Goal: Task Accomplishment & Management: Complete application form

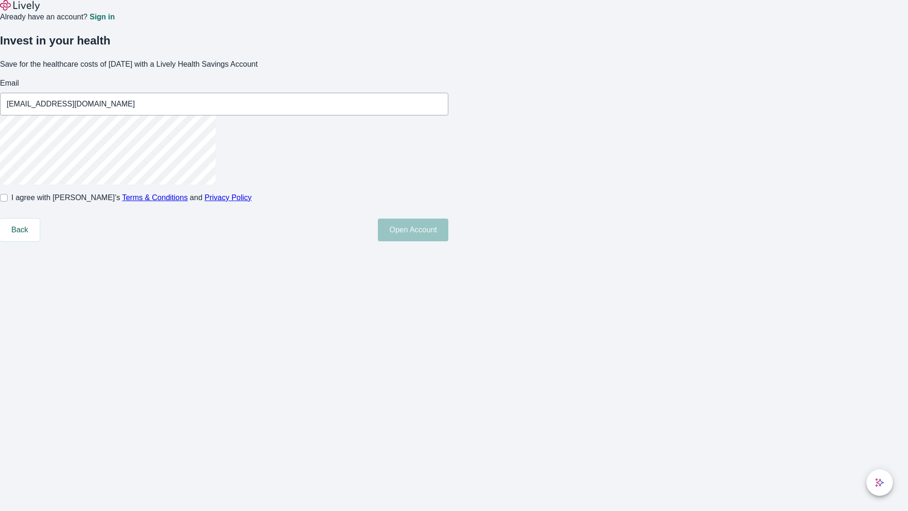
click at [8, 201] on input "I agree with Lively’s Terms & Conditions and Privacy Policy" at bounding box center [4, 198] width 8 height 8
checkbox input "true"
click at [448, 241] on button "Open Account" at bounding box center [413, 230] width 70 height 23
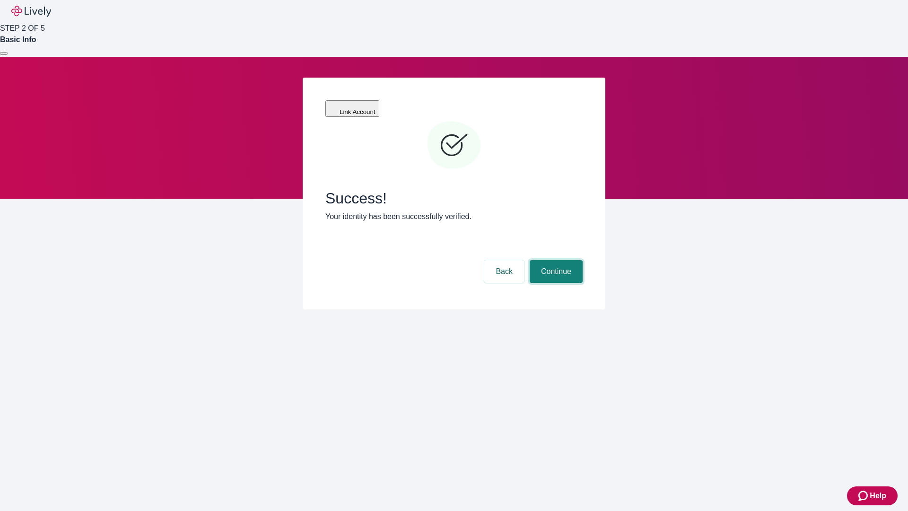
click at [555, 260] on button "Continue" at bounding box center [556, 271] width 53 height 23
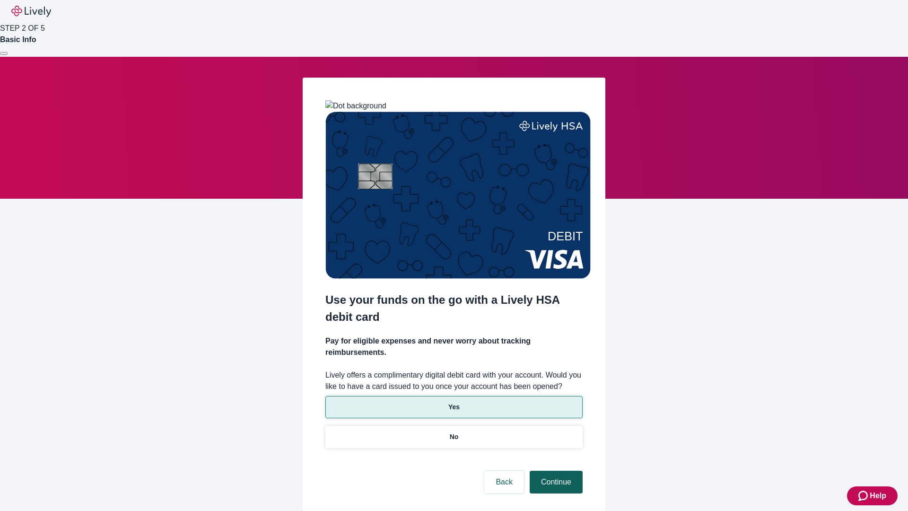
click at [454, 402] on p "Yes" at bounding box center [453, 407] width 11 height 10
click at [555, 471] on button "Continue" at bounding box center [556, 482] width 53 height 23
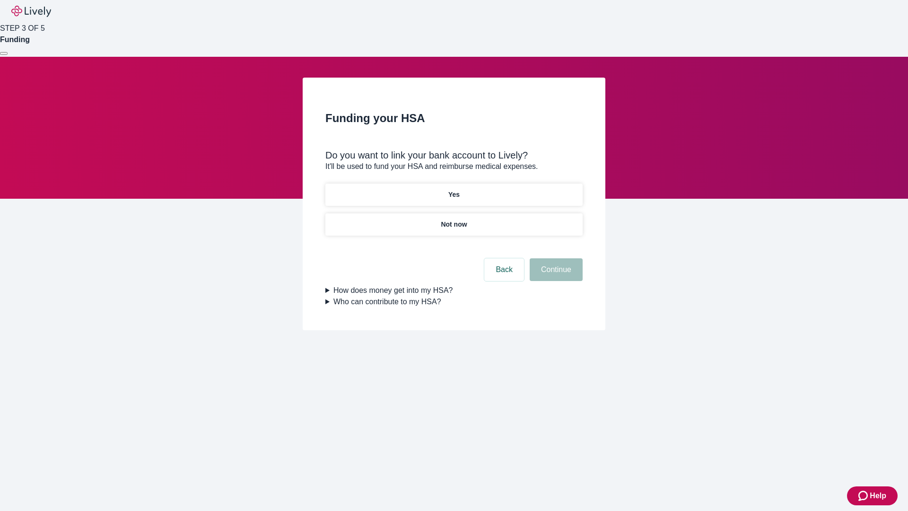
click at [454, 190] on p "Yes" at bounding box center [453, 195] width 11 height 10
click at [555, 258] on button "Continue" at bounding box center [556, 269] width 53 height 23
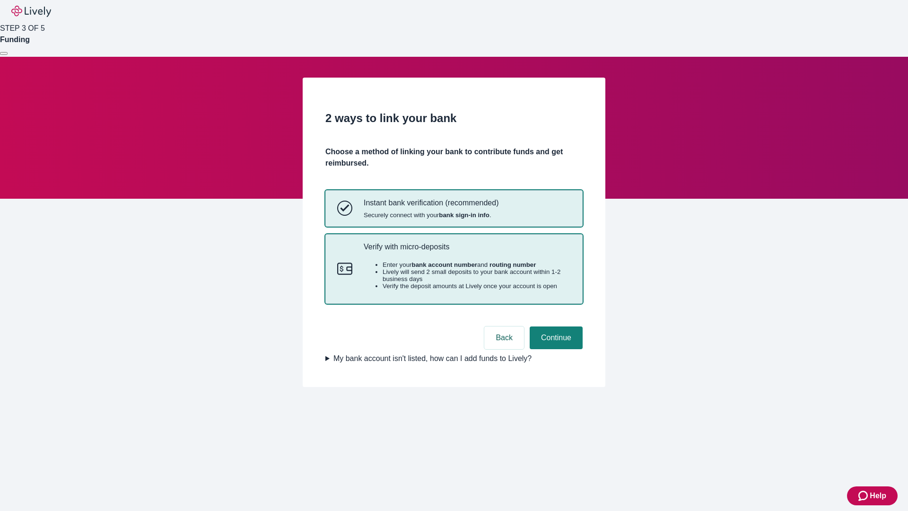
click at [467, 251] on p "Verify with micro-deposits" at bounding box center [467, 246] width 207 height 9
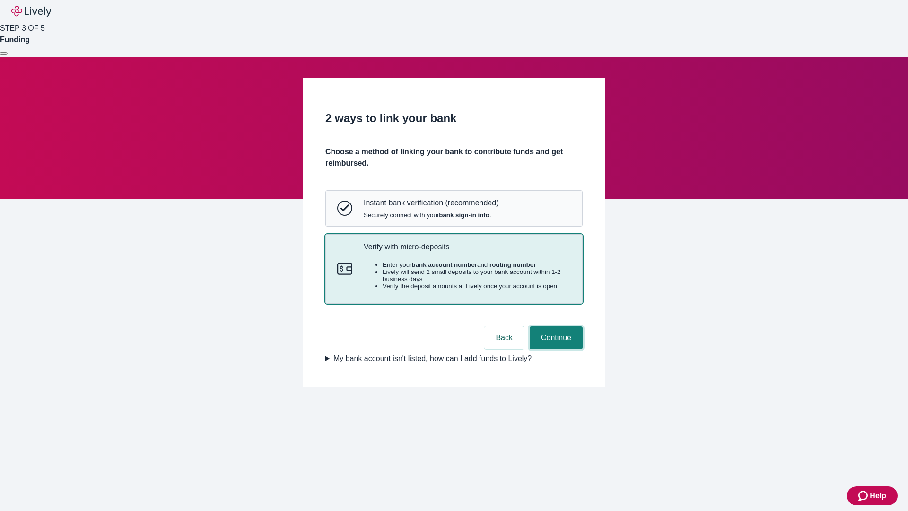
click at [555, 349] on button "Continue" at bounding box center [556, 337] width 53 height 23
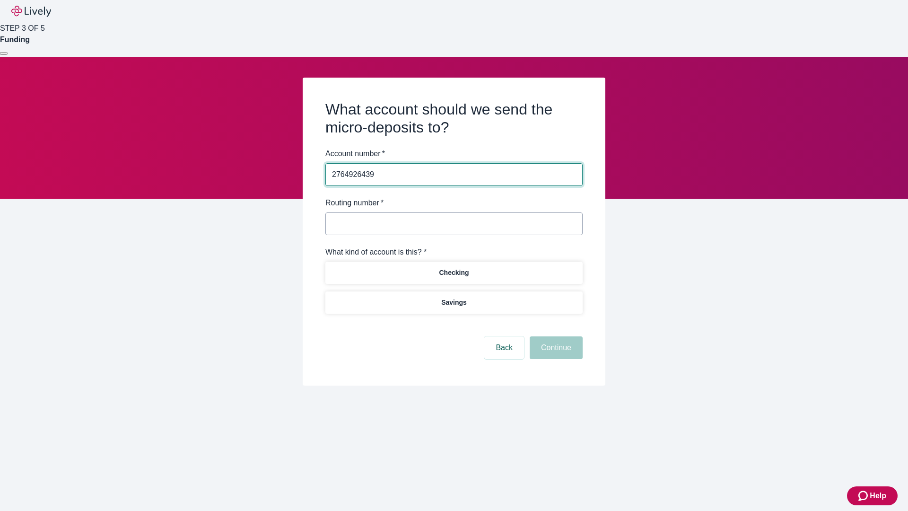
type input "2764926439"
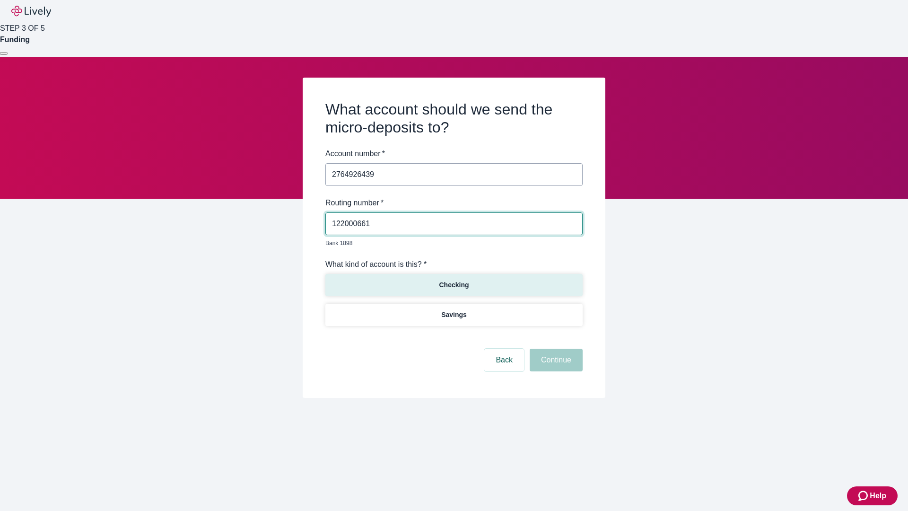
type input "122000661"
click at [454, 280] on p "Checking" at bounding box center [454, 285] width 30 height 10
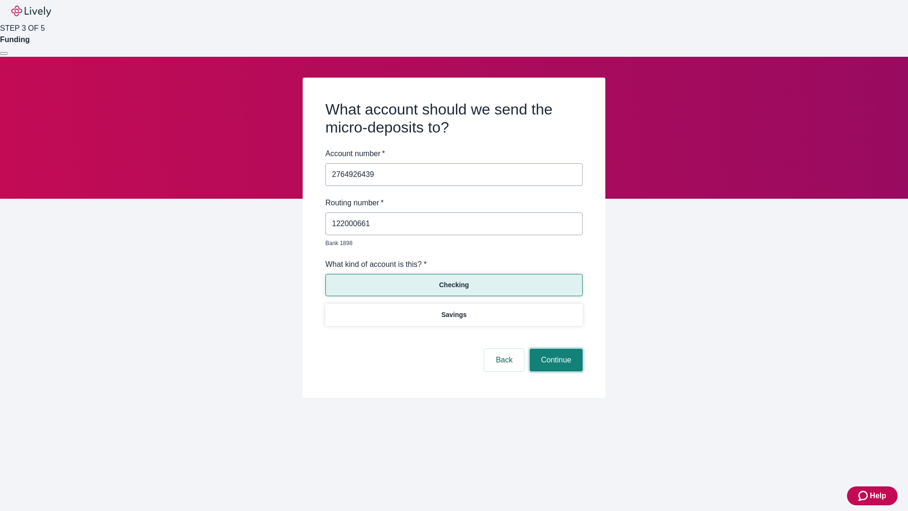
click at [555, 349] on button "Continue" at bounding box center [556, 360] width 53 height 23
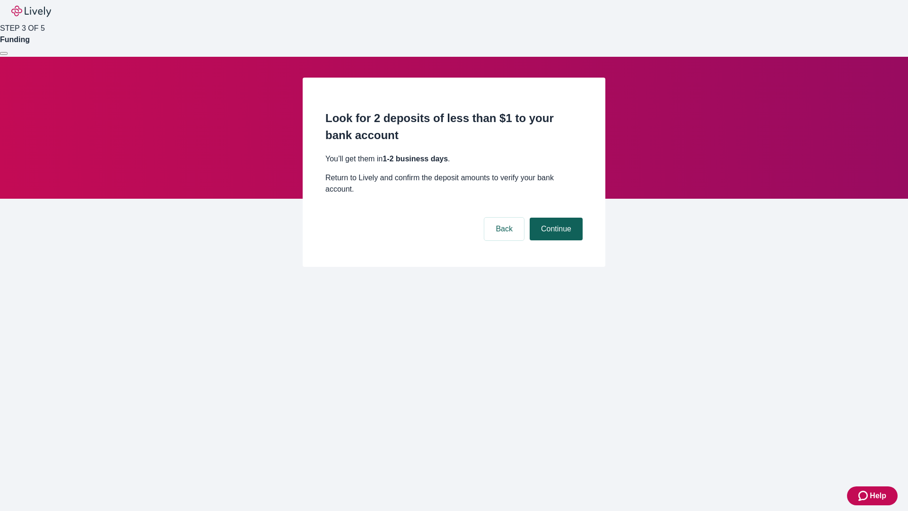
click at [555, 218] on button "Continue" at bounding box center [556, 229] width 53 height 23
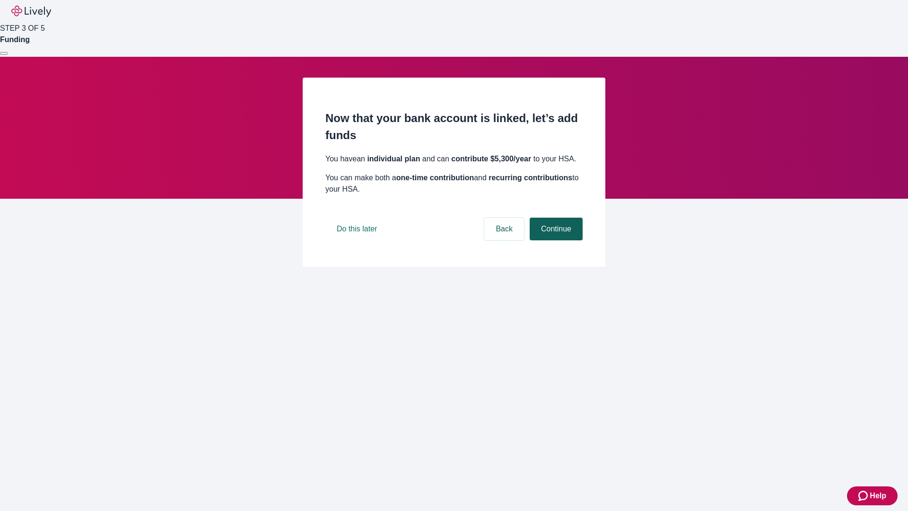
click at [555, 240] on button "Continue" at bounding box center [556, 229] width 53 height 23
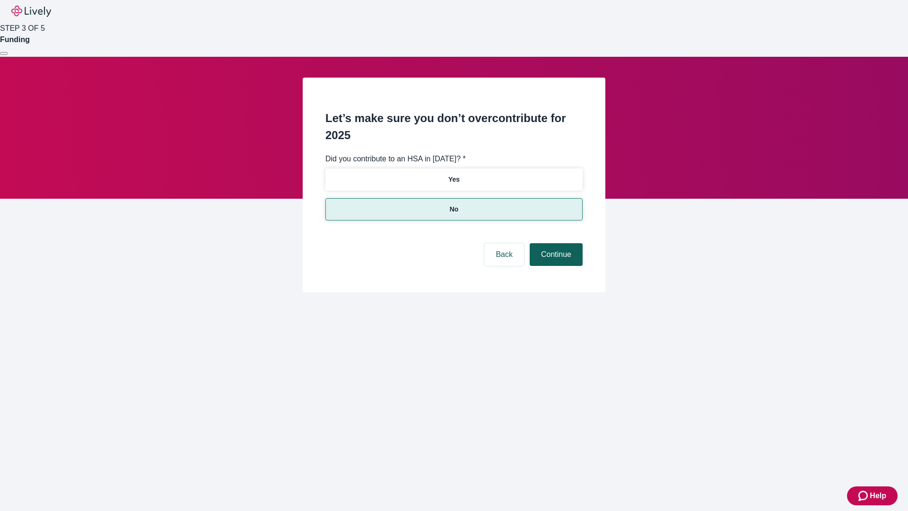
click at [555, 243] on button "Continue" at bounding box center [556, 254] width 53 height 23
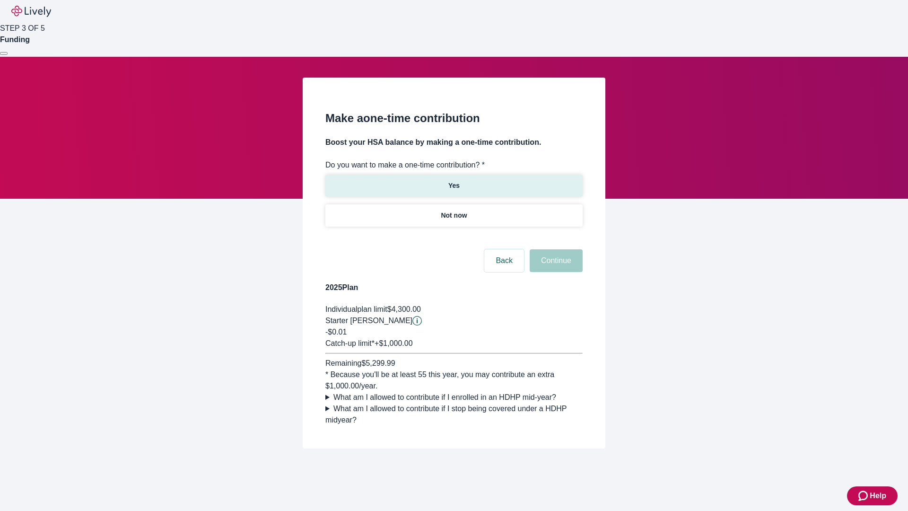
click at [454, 181] on p "Yes" at bounding box center [453, 186] width 11 height 10
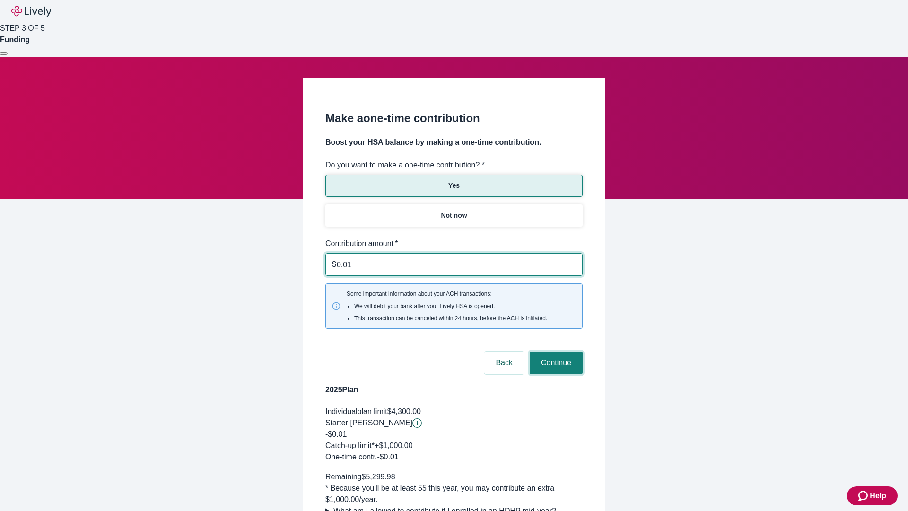
click at [555, 351] on button "Continue" at bounding box center [556, 362] width 53 height 23
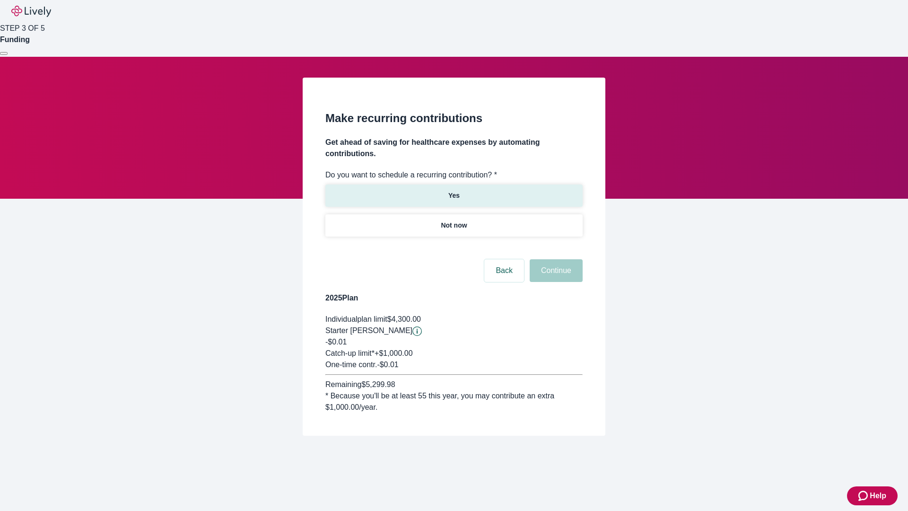
click at [454, 191] on p "Yes" at bounding box center [453, 196] width 11 height 10
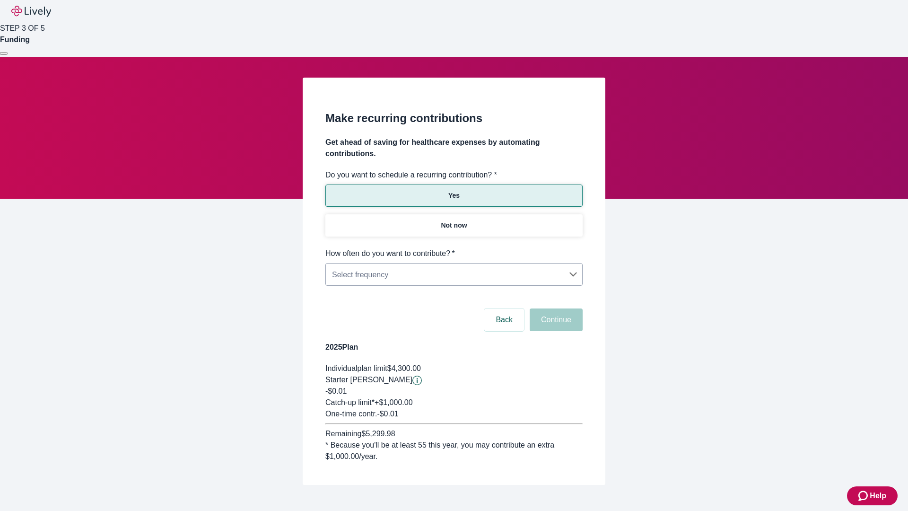
click at [454, 248] on body "Help STEP 3 OF 5 Funding Make recurring contributions Get ahead of saving for h…" at bounding box center [454, 265] width 908 height 530
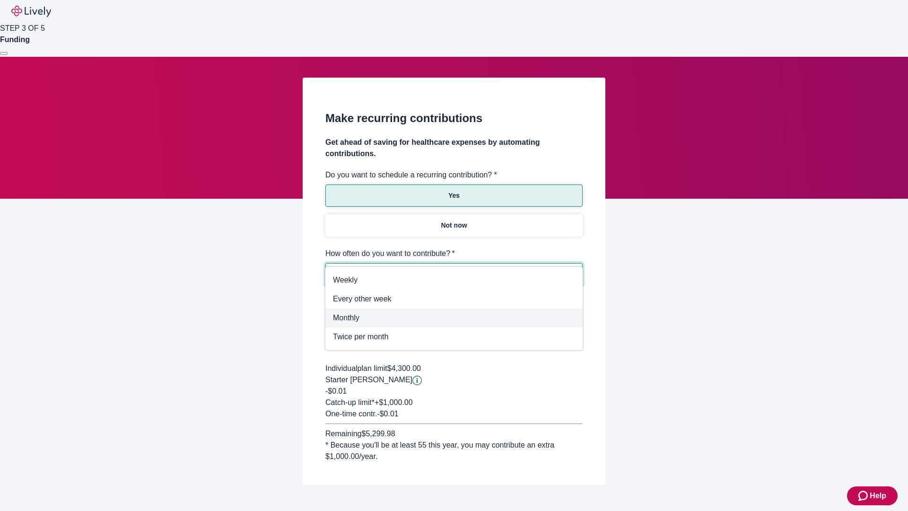
click at [454, 318] on span "Monthly" at bounding box center [454, 317] width 242 height 11
type input "Monthly"
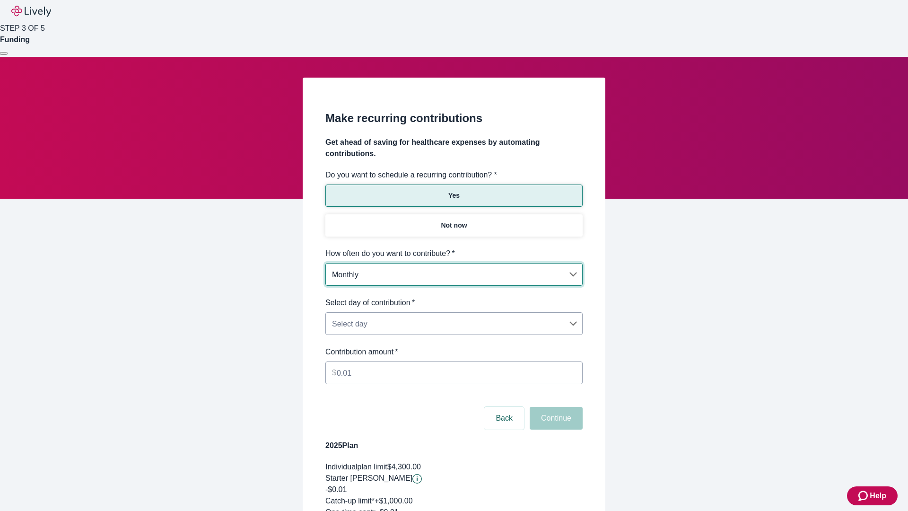
click at [454, 297] on body "Help STEP 3 OF 5 Funding Make recurring contributions Get ahead of saving for h…" at bounding box center [454, 314] width 908 height 629
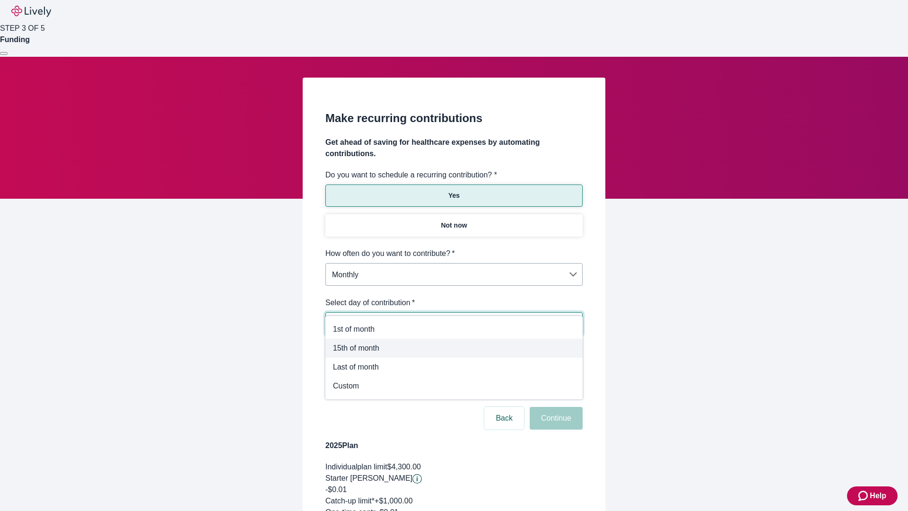
click at [454, 348] on span "15th of month" at bounding box center [454, 347] width 242 height 11
type input "Monthly15th"
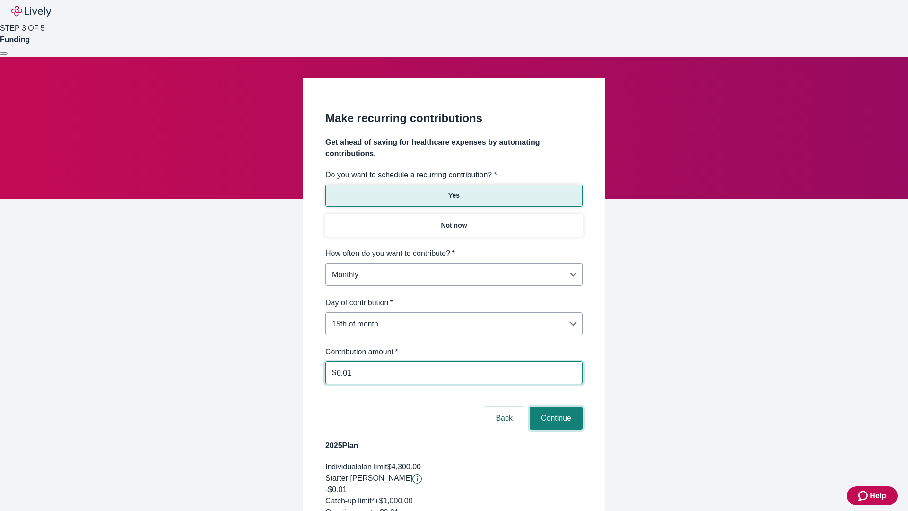
click at [555, 407] on button "Continue" at bounding box center [556, 418] width 53 height 23
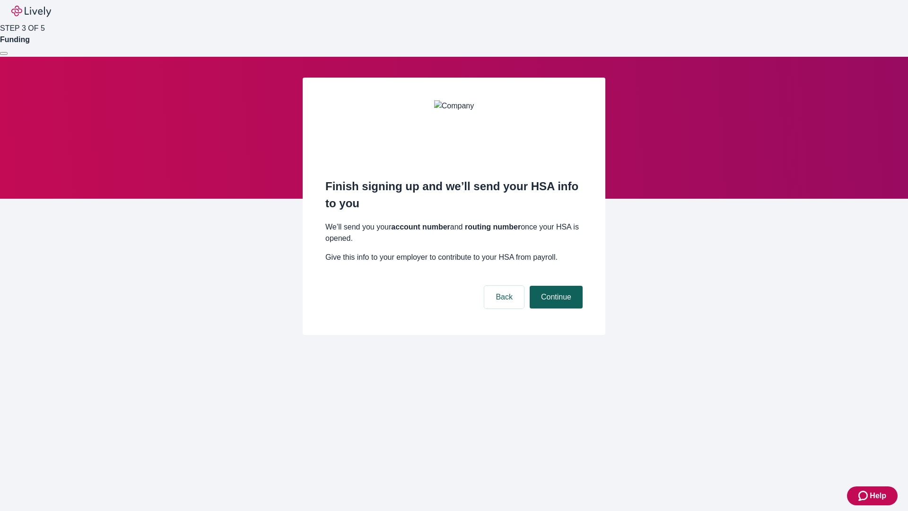
click at [555, 286] on button "Continue" at bounding box center [556, 297] width 53 height 23
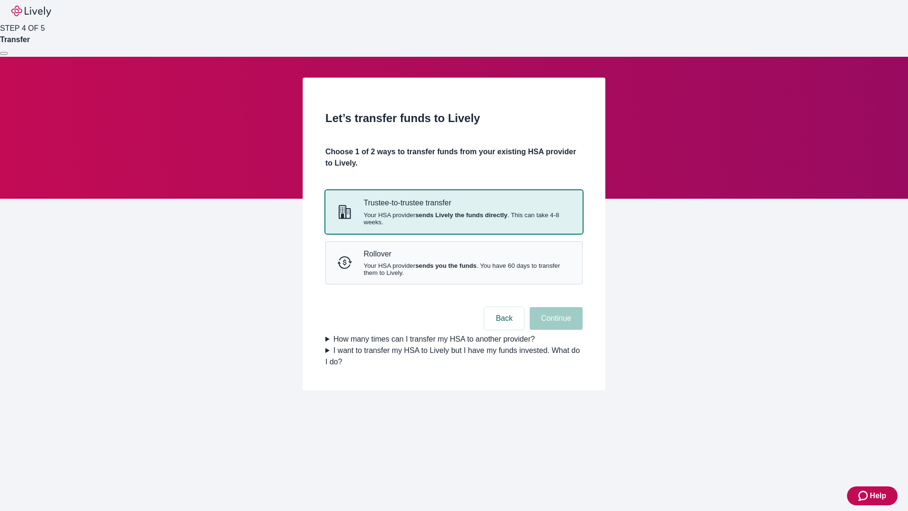
click at [454, 219] on strong "sends Lively the funds directly" at bounding box center [461, 214] width 92 height 7
click at [555, 330] on button "Continue" at bounding box center [556, 318] width 53 height 23
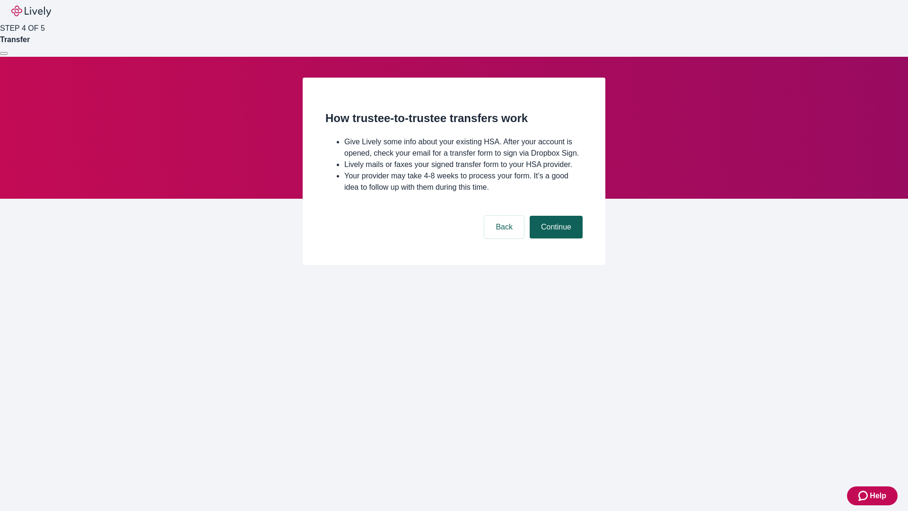
click at [555, 238] on button "Continue" at bounding box center [556, 227] width 53 height 23
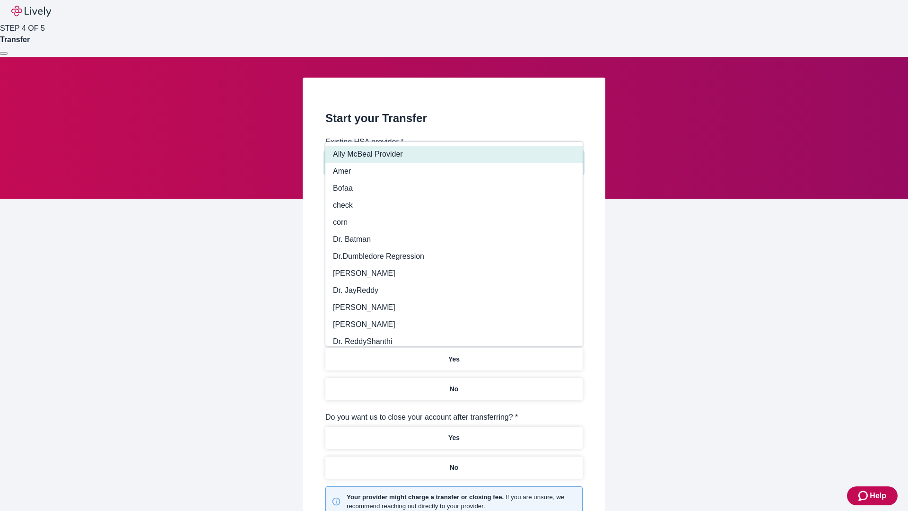
type input "Other"
type input "Health Equity"
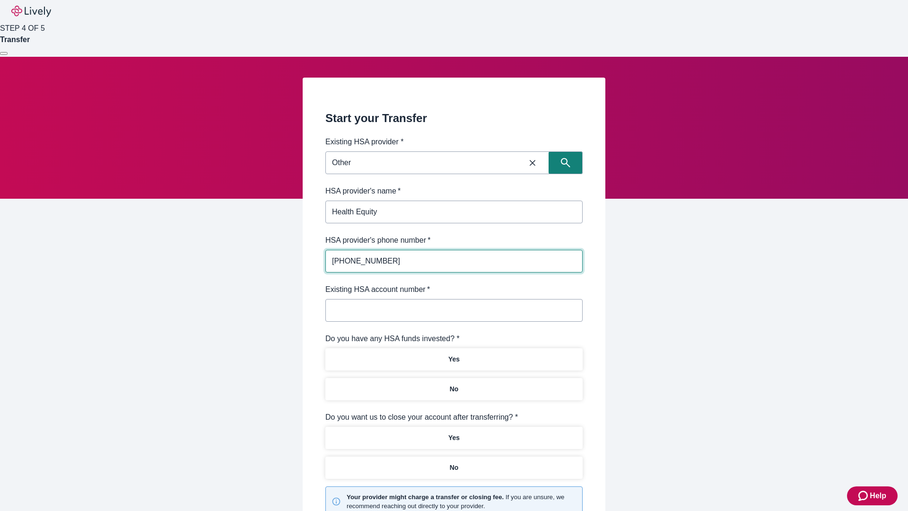
type input "[PHONE_NUMBER]"
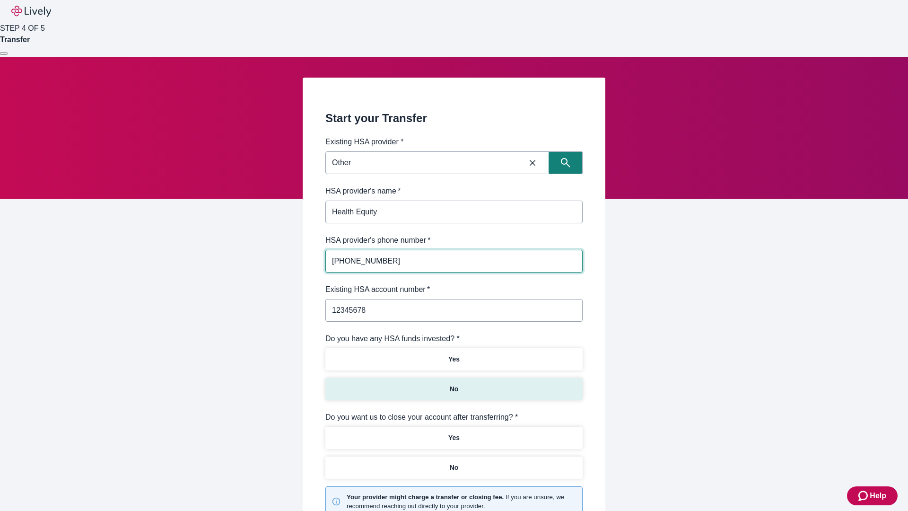
type input "12345678"
click at [454, 384] on p "No" at bounding box center [454, 389] width 9 height 10
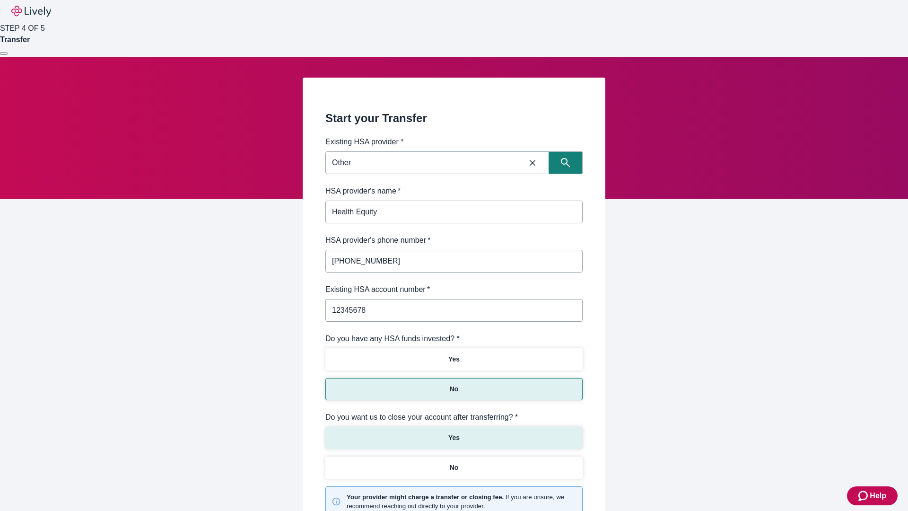
click at [454, 433] on p "Yes" at bounding box center [453, 438] width 11 height 10
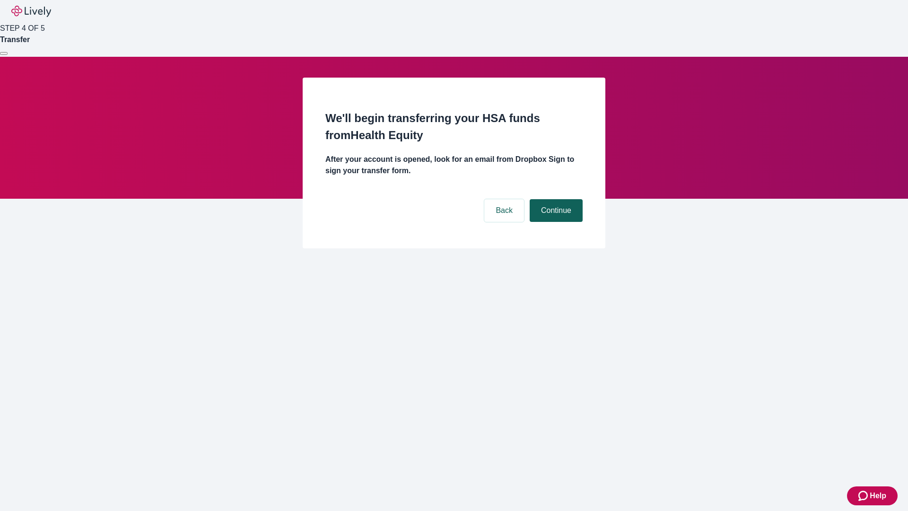
click at [555, 199] on button "Continue" at bounding box center [556, 210] width 53 height 23
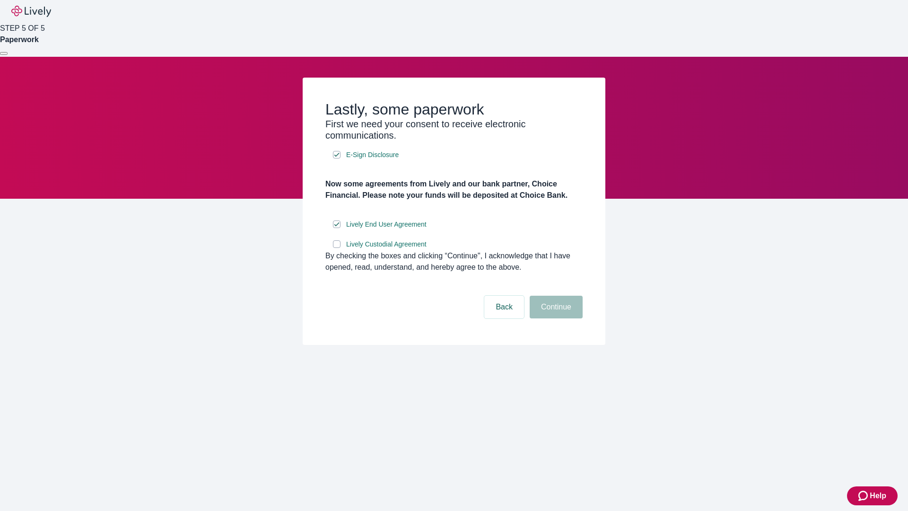
click at [337, 248] on input "Lively Custodial Agreement" at bounding box center [337, 244] width 8 height 8
checkbox input "true"
click at [555, 318] on button "Continue" at bounding box center [556, 307] width 53 height 23
